Goal: Information Seeking & Learning: Learn about a topic

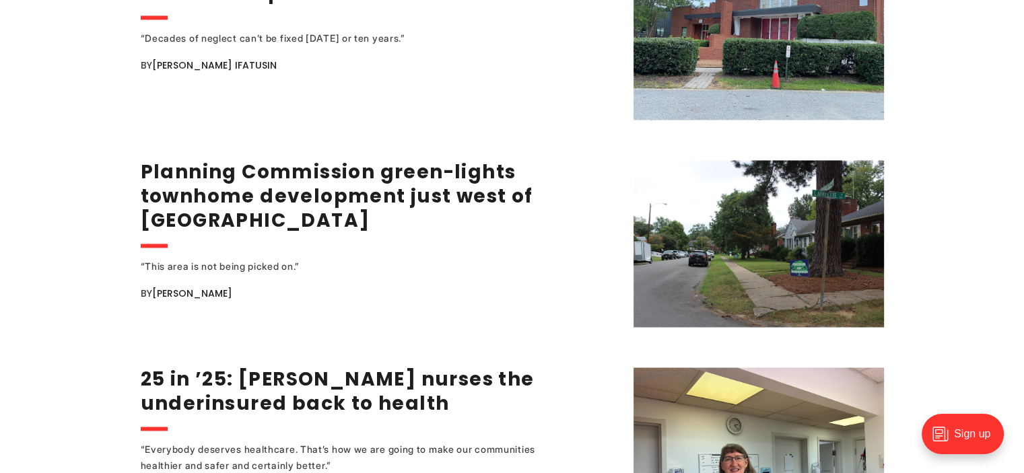
scroll to position [2154, 0]
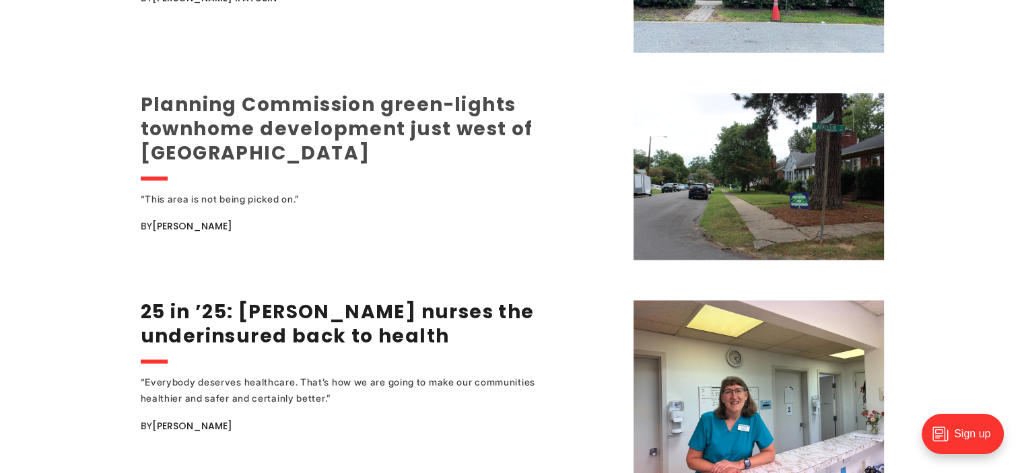
click at [285, 106] on link "Planning Commission green-lights townhome development just west of [GEOGRAPHIC_…" at bounding box center [337, 129] width 392 height 75
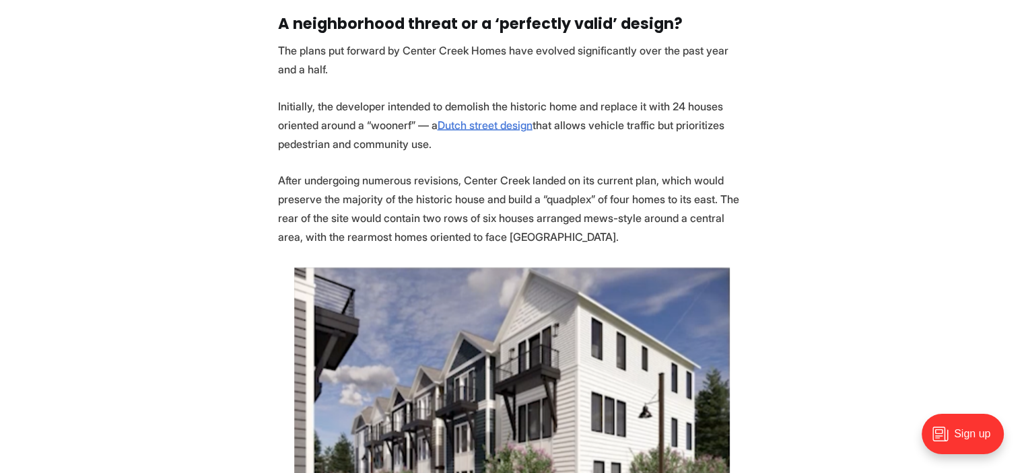
scroll to position [2423, 0]
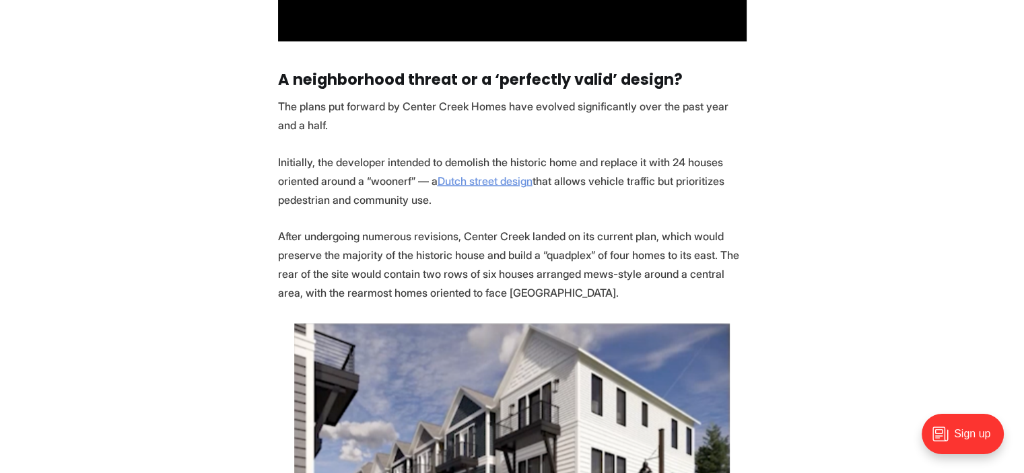
click at [476, 174] on u "Dutch street design" at bounding box center [485, 180] width 95 height 13
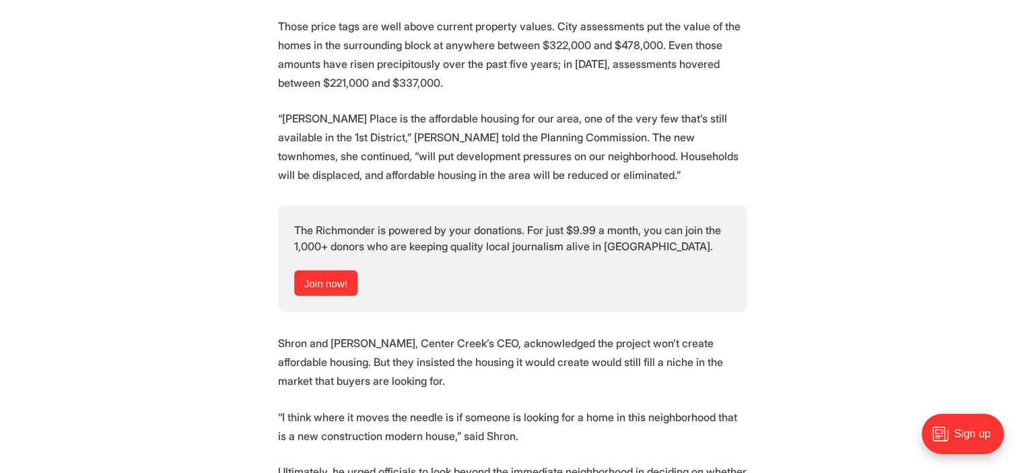
scroll to position [4039, 0]
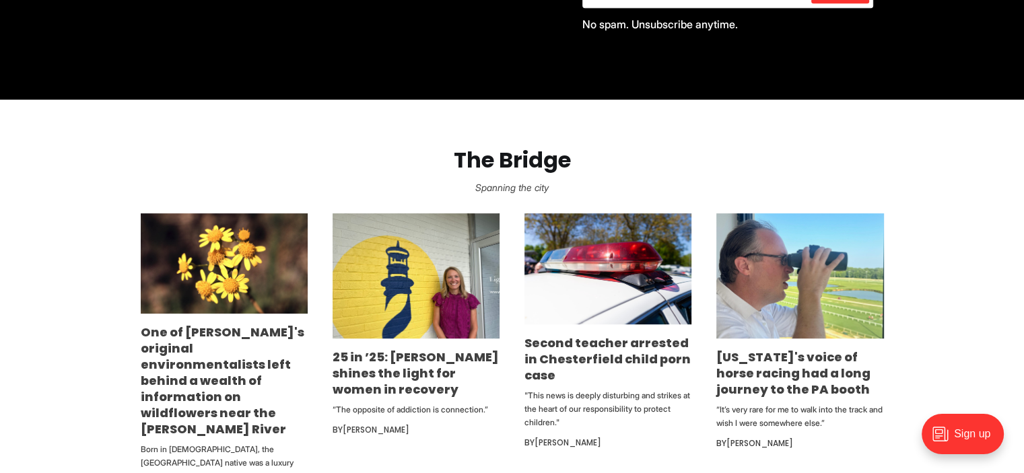
scroll to position [538, 0]
